Goal: Task Accomplishment & Management: Manage account settings

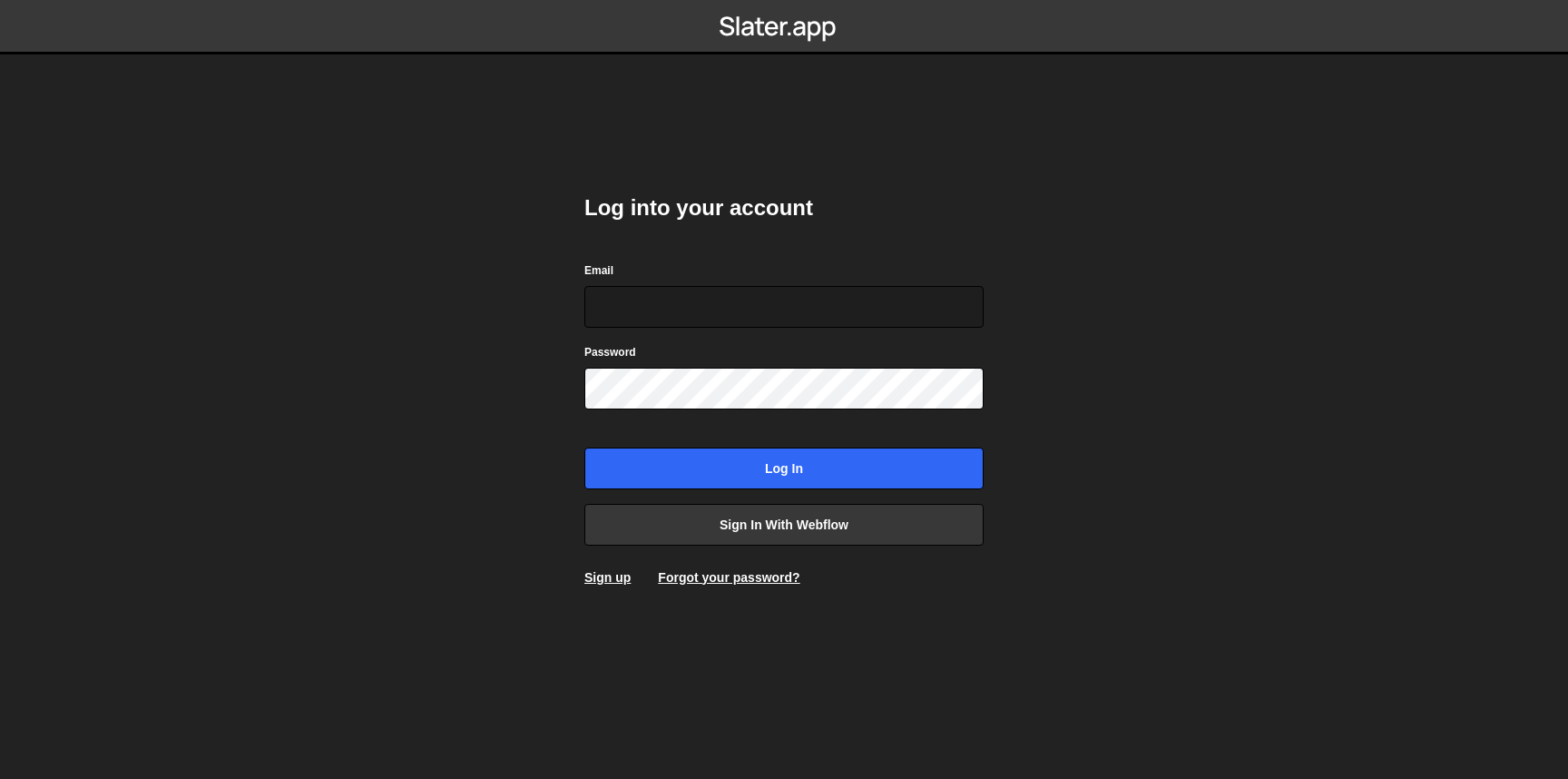
click at [963, 272] on div "Email" at bounding box center [784, 295] width 399 height 67
click at [949, 300] on input "Email" at bounding box center [784, 306] width 399 height 42
click at [784, 0] on com-1password-button at bounding box center [784, 0] width 0 height 0
click at [944, 278] on div "Email" at bounding box center [784, 295] width 399 height 67
click at [947, 306] on input "Email" at bounding box center [784, 306] width 399 height 42
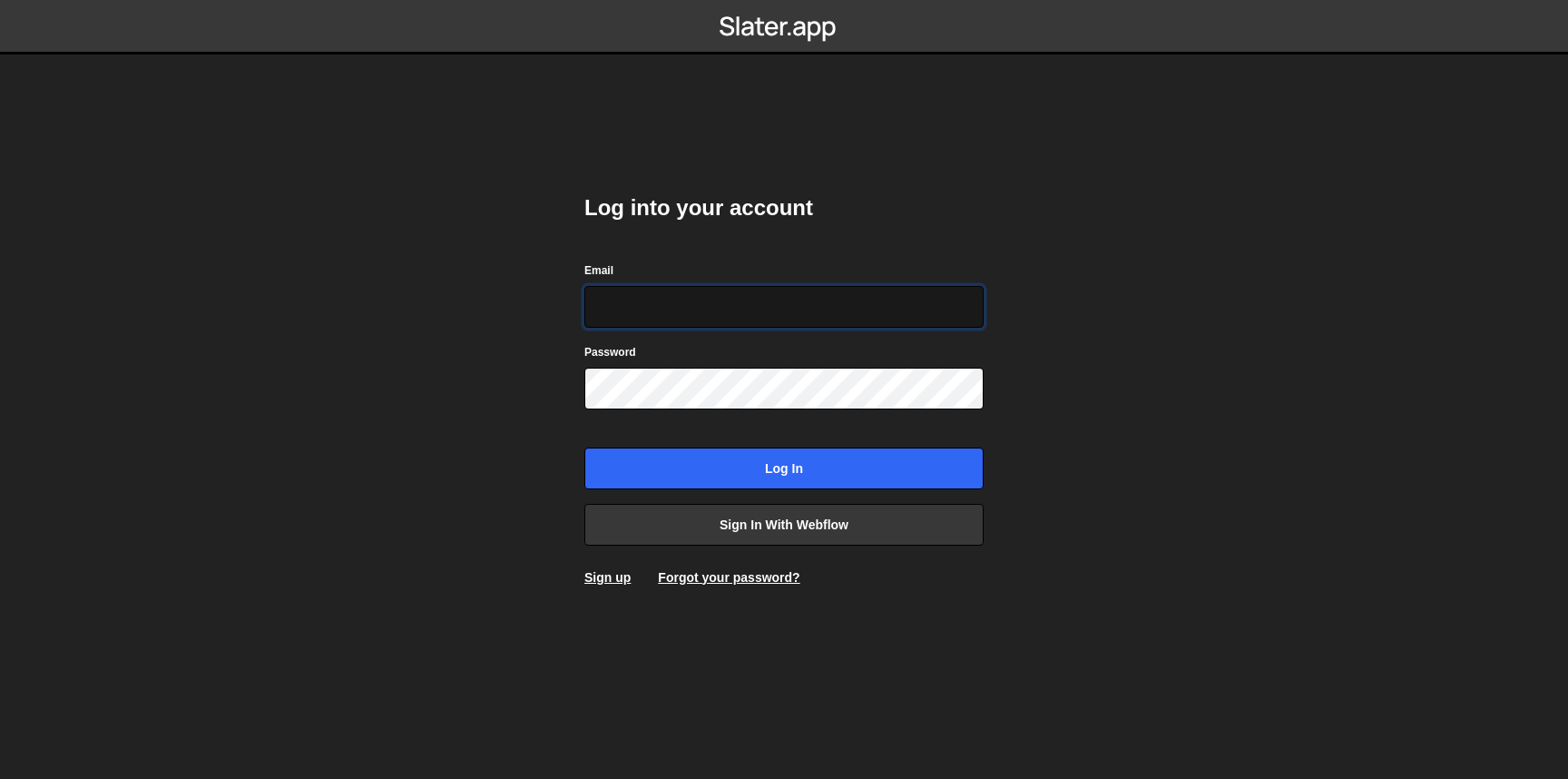
type input "nick@rockagency.com.au"
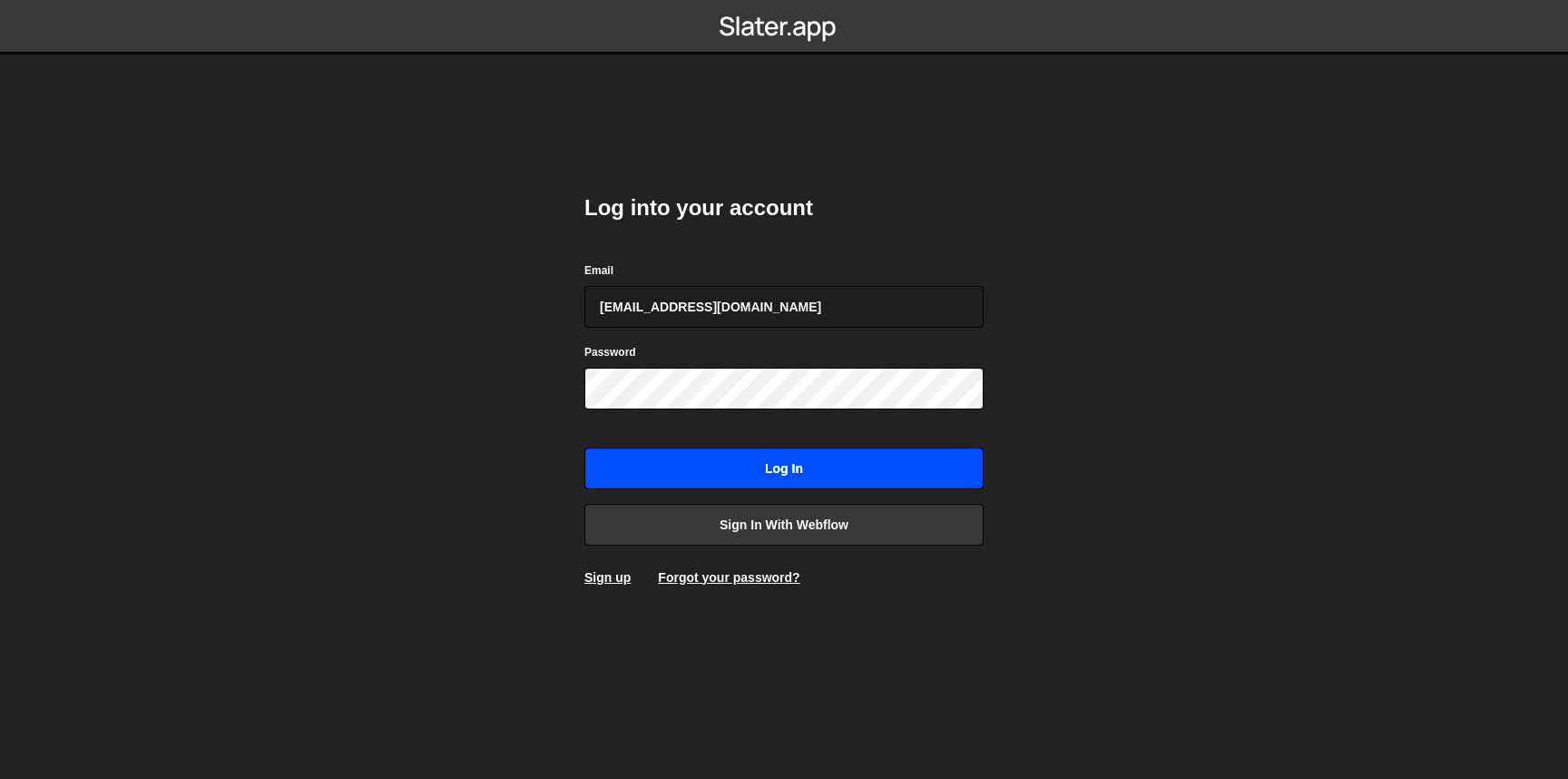
click at [714, 477] on input "Log in" at bounding box center [784, 469] width 399 height 42
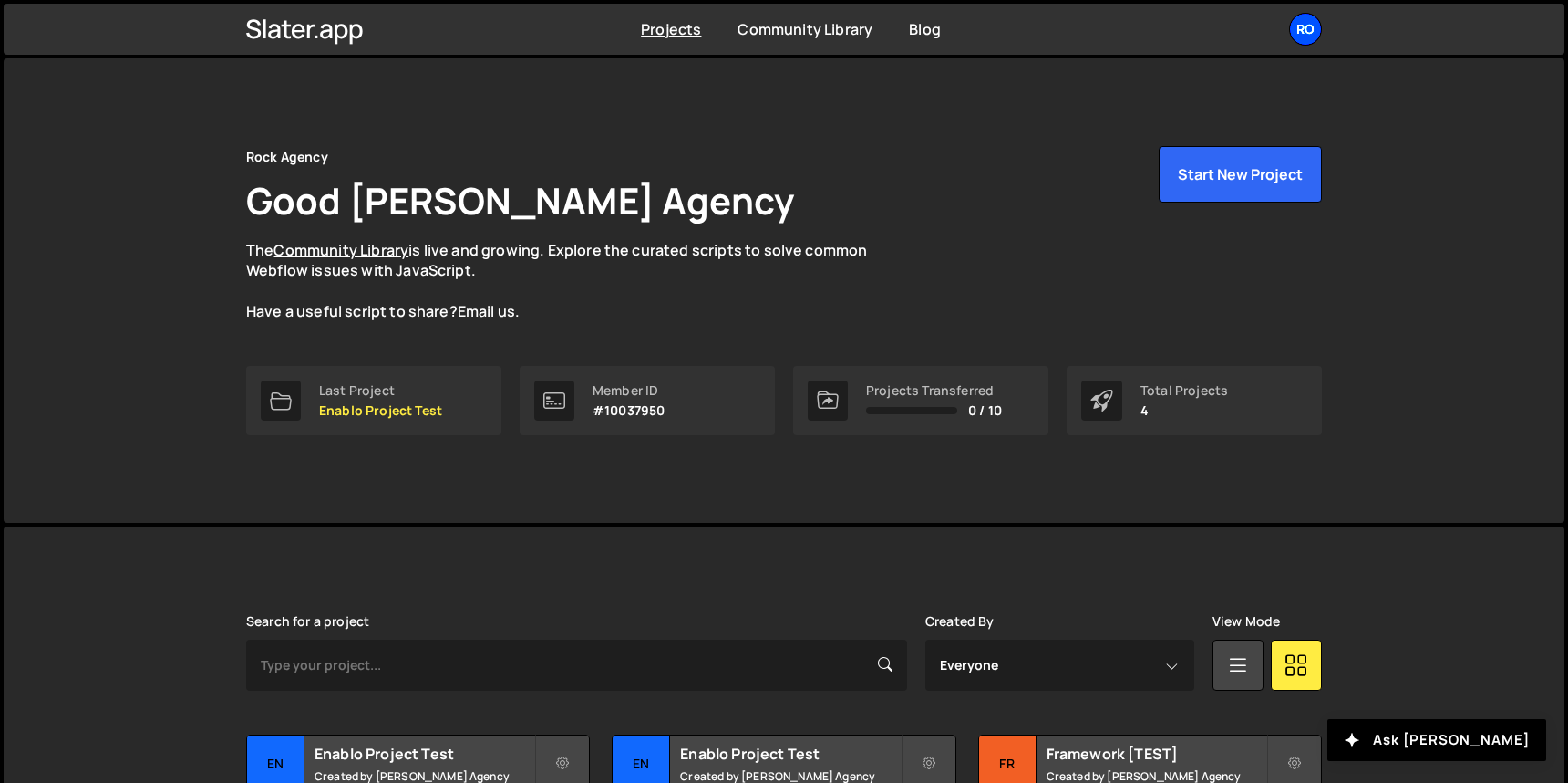
click at [1309, 27] on div "Ro" at bounding box center [1305, 29] width 33 height 33
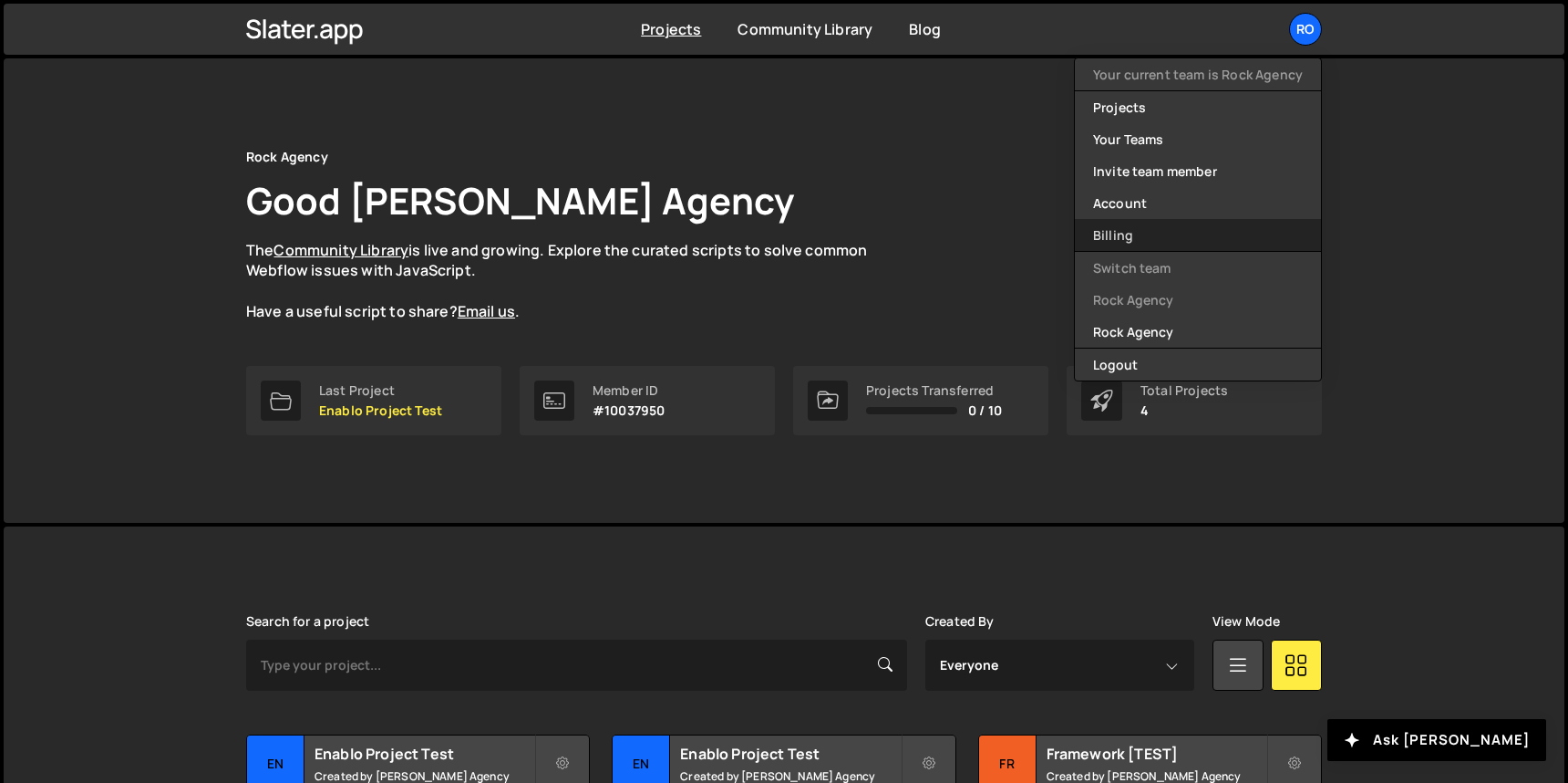
click at [1115, 225] on link "Billing" at bounding box center [1199, 235] width 246 height 32
